Goal: Contribute content: Add original content to the website for others to see

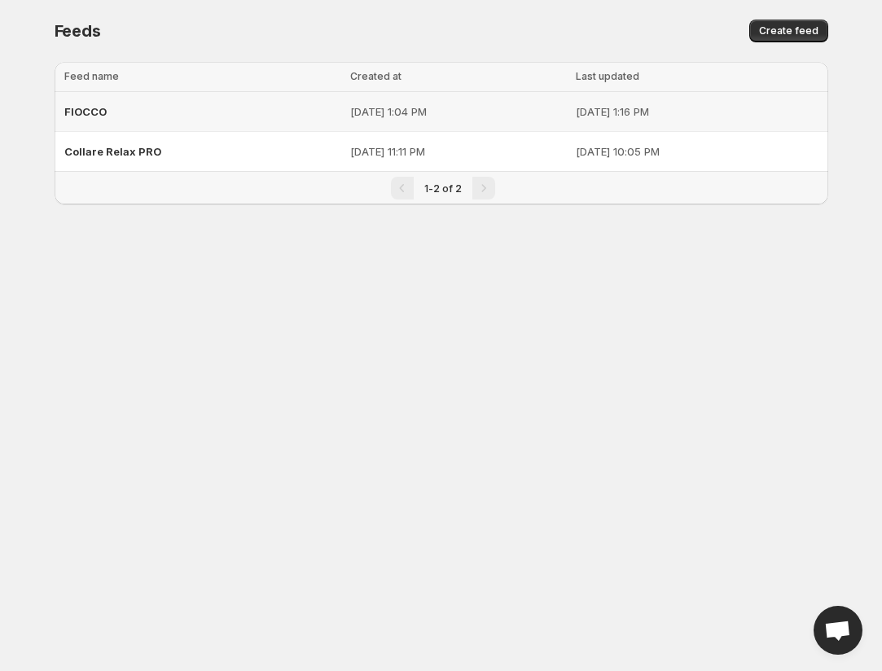
click at [359, 116] on p "[DATE] 1:04 PM" at bounding box center [458, 111] width 216 height 16
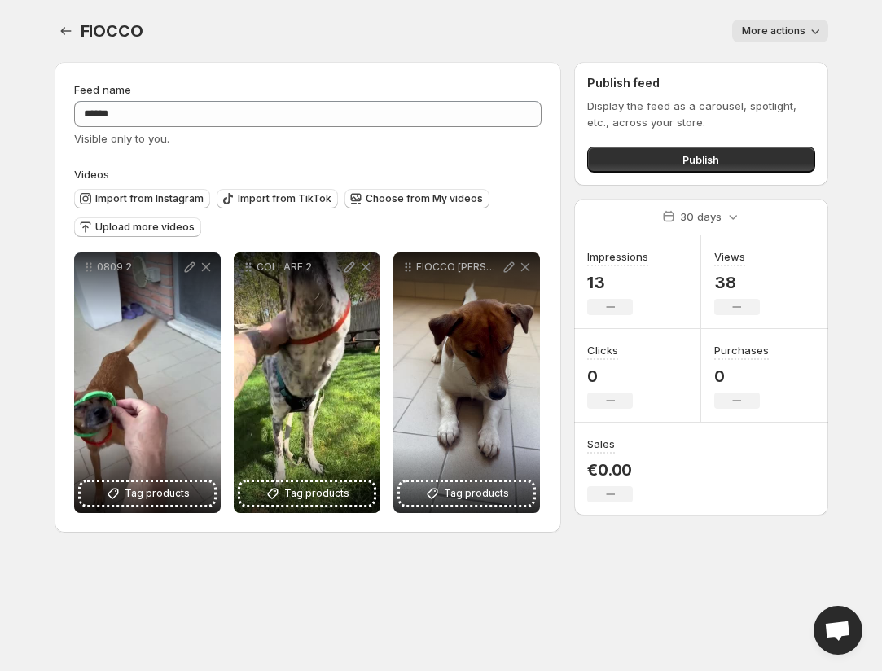
click at [172, 217] on div "Import from Instagram Import from TikTok Choose from My videos Upload more vide…" at bounding box center [305, 210] width 475 height 57
click at [164, 241] on div "Import from Instagram Import from TikTok Choose from My videos Upload more vide…" at bounding box center [308, 214] width 468 height 64
click at [172, 222] on span "Upload more videos" at bounding box center [144, 227] width 99 height 13
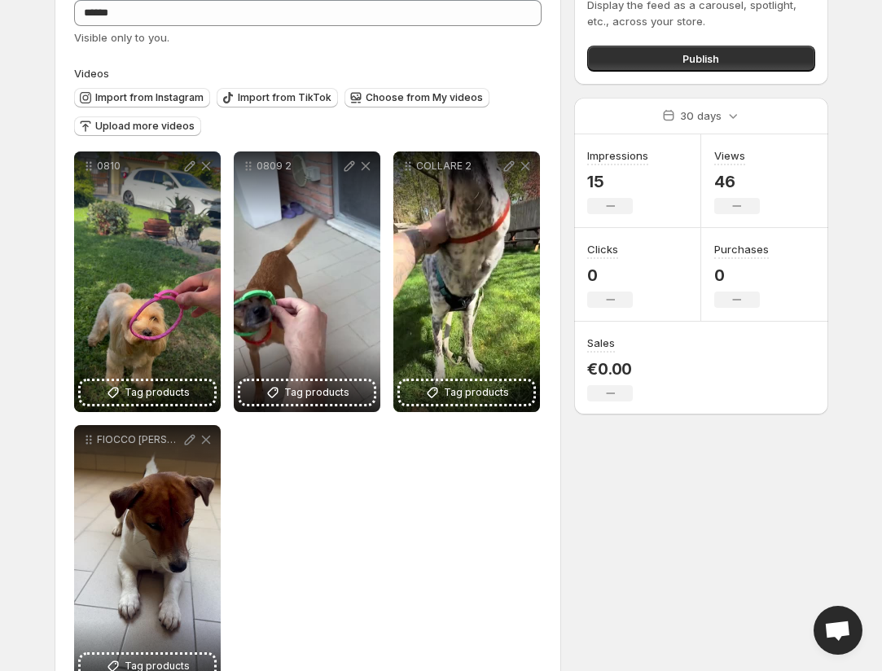
scroll to position [156, 0]
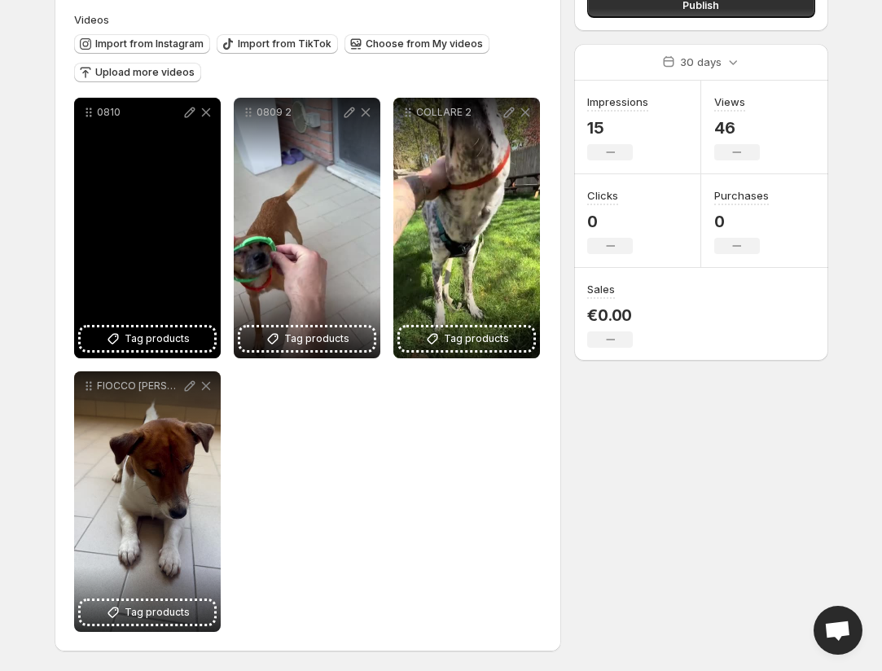
drag, startPoint x: 156, startPoint y: 161, endPoint x: 215, endPoint y: 163, distance: 59.5
click at [215, 163] on div "0810" at bounding box center [147, 228] width 147 height 261
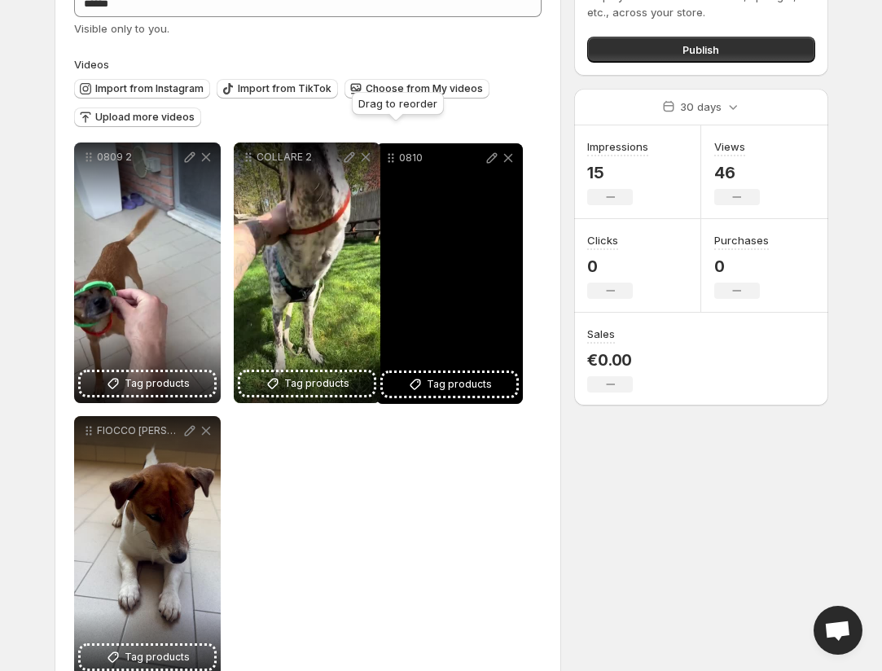
drag, startPoint x: 88, startPoint y: 111, endPoint x: 397, endPoint y: 163, distance: 313.0
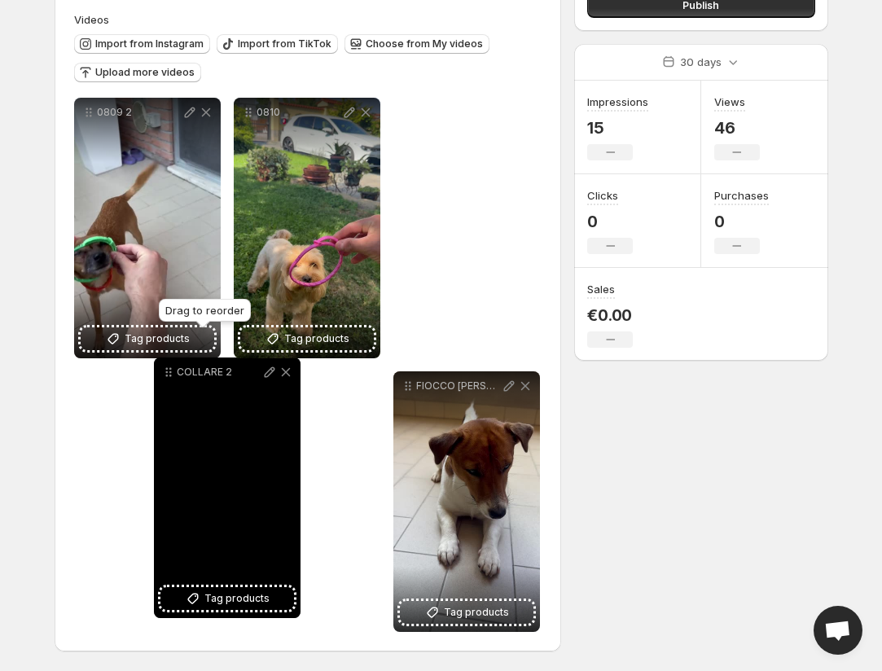
drag, startPoint x: 252, startPoint y: 116, endPoint x: 172, endPoint y: 375, distance: 271.8
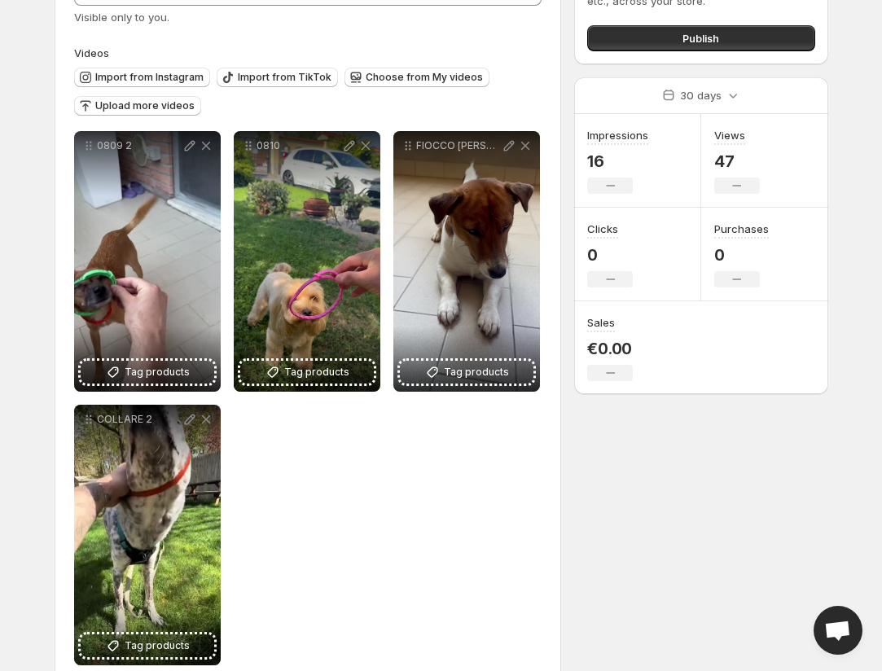
scroll to position [131, 0]
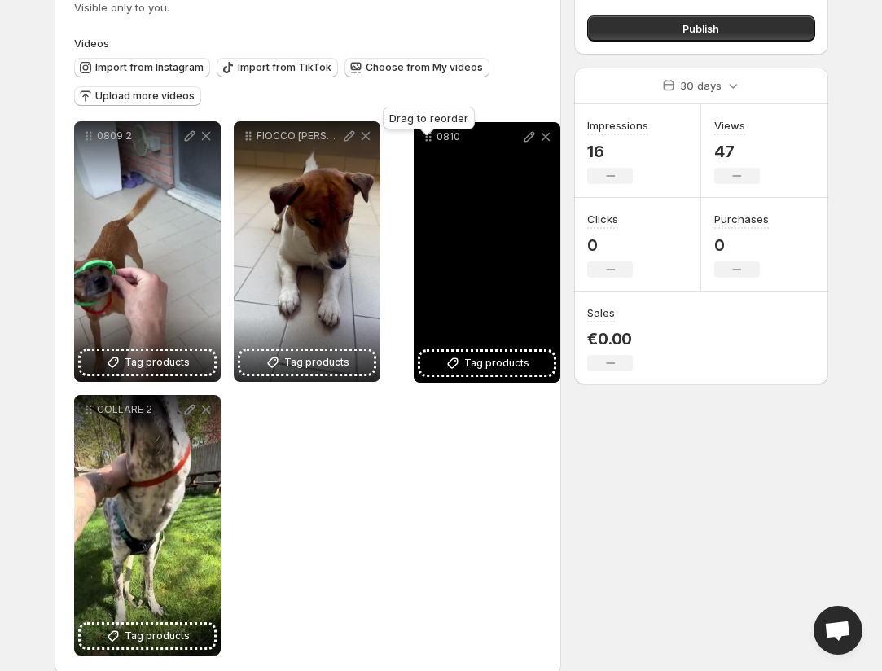
drag, startPoint x: 247, startPoint y: 142, endPoint x: 418, endPoint y: 142, distance: 171.0
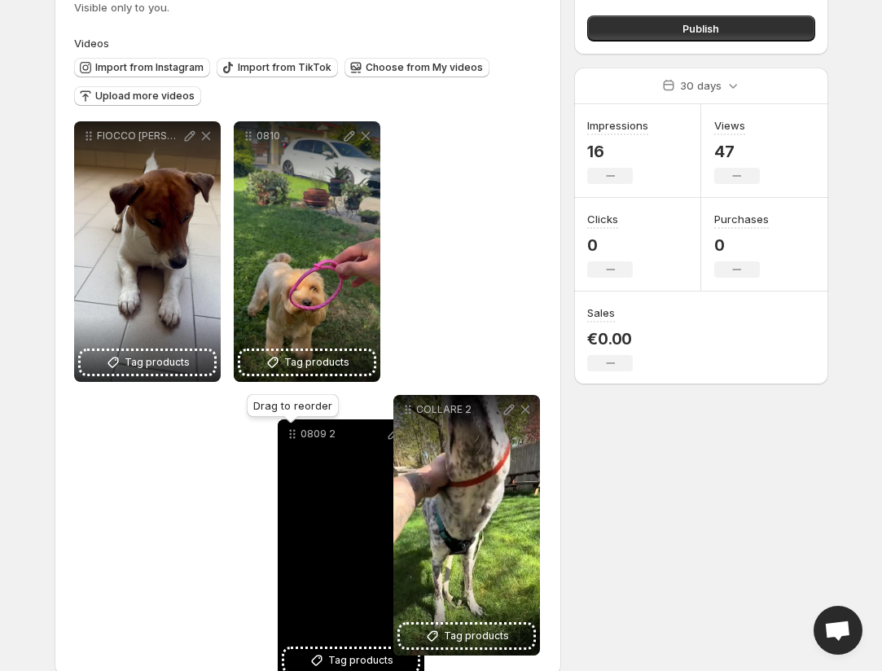
drag, startPoint x: 91, startPoint y: 135, endPoint x: 295, endPoint y: 433, distance: 361.0
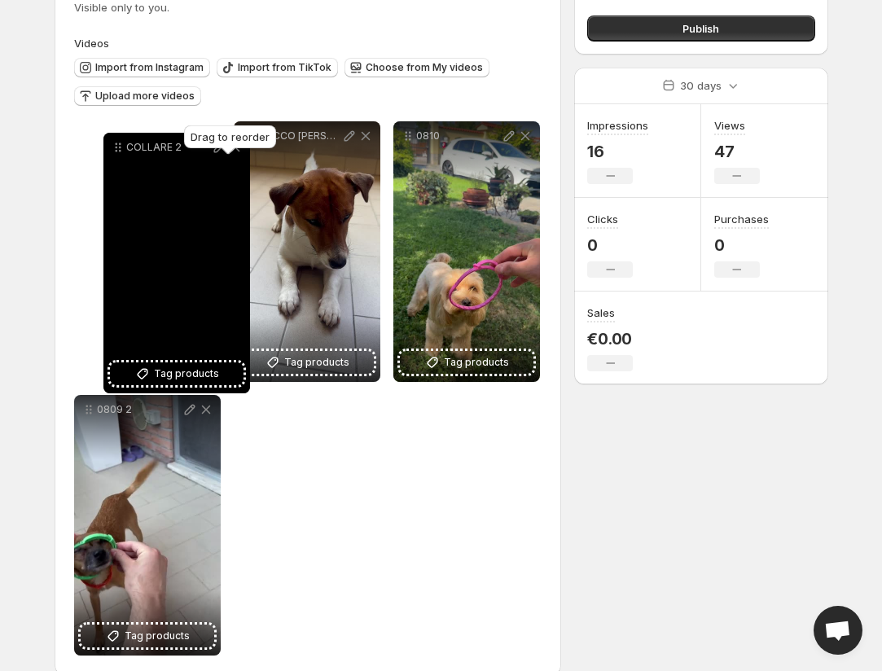
drag, startPoint x: 408, startPoint y: 137, endPoint x: 119, endPoint y: 148, distance: 289.3
click at [119, 148] on icon at bounding box center [120, 148] width 2 height 2
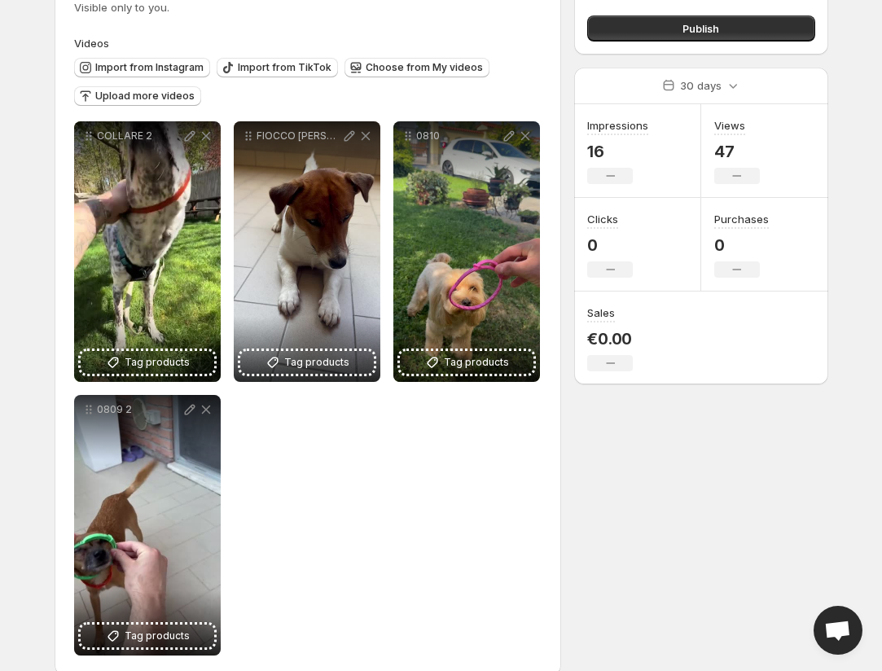
scroll to position [0, 0]
